Goal: Find specific page/section: Find specific page/section

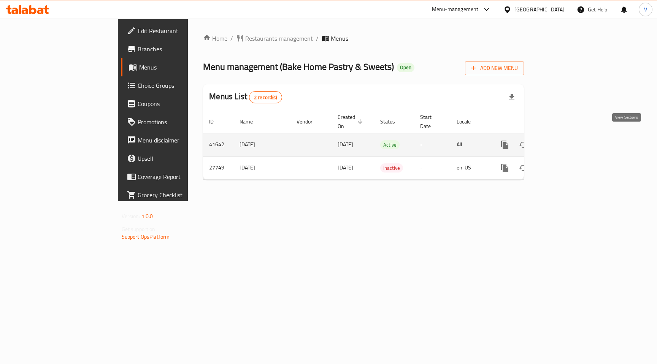
click at [565, 140] on icon "enhanced table" at bounding box center [559, 144] width 9 height 9
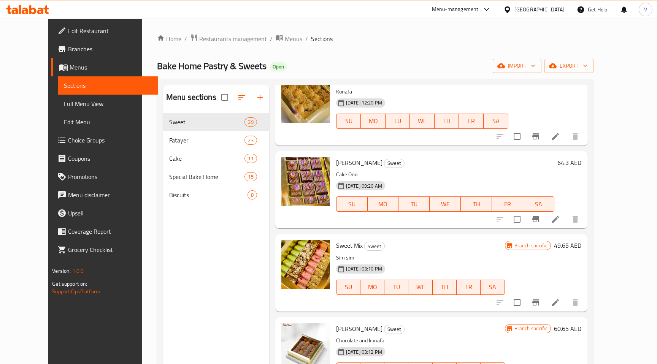
scroll to position [592, 0]
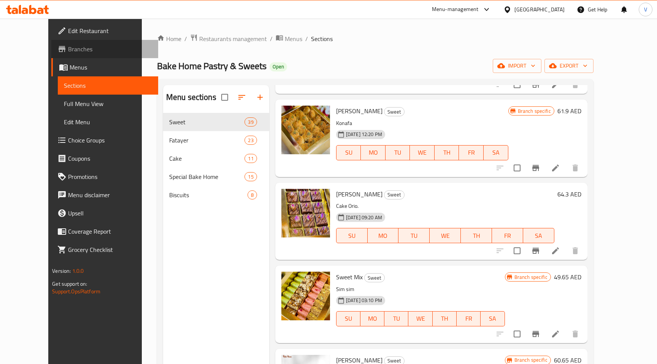
click at [68, 50] on span "Branches" at bounding box center [110, 49] width 84 height 9
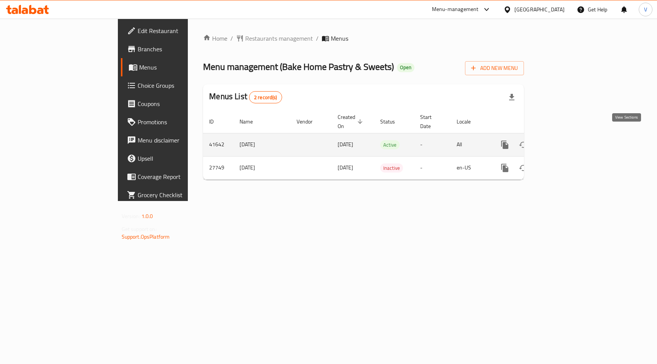
click at [563, 142] on icon "enhanced table" at bounding box center [560, 145] width 7 height 7
